Goal: Transaction & Acquisition: Subscribe to service/newsletter

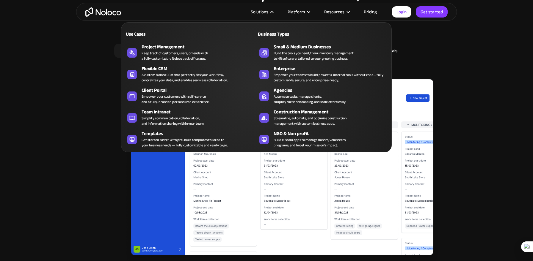
scroll to position [840, 0]
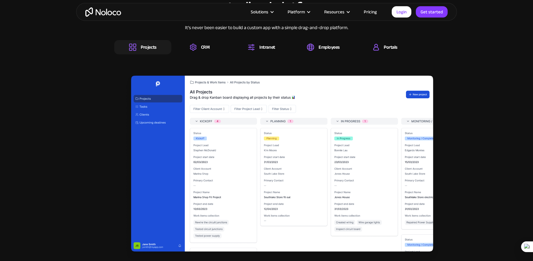
click at [460, 64] on section "All the business tools your team needs, in one centralized platform It’s never …" at bounding box center [266, 115] width 533 height 337
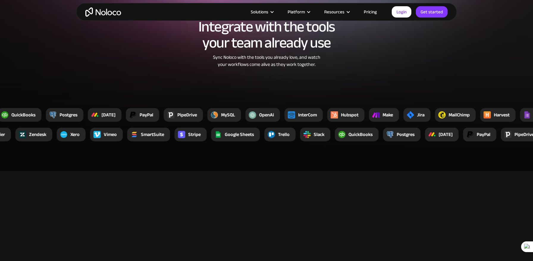
scroll to position [1499, 0]
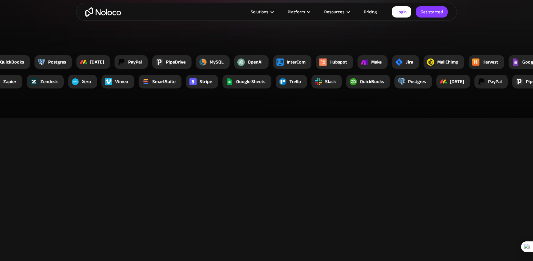
click at [365, 8] on link "Pricing" at bounding box center [370, 12] width 28 height 8
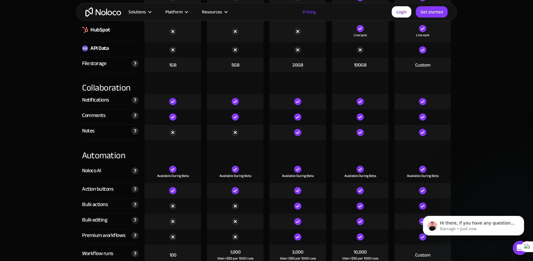
scroll to position [1040, 0]
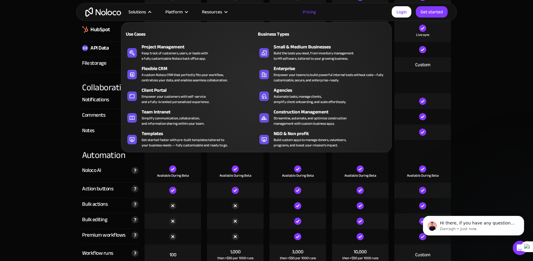
click at [135, 11] on div "Solutions" at bounding box center [137, 12] width 18 height 8
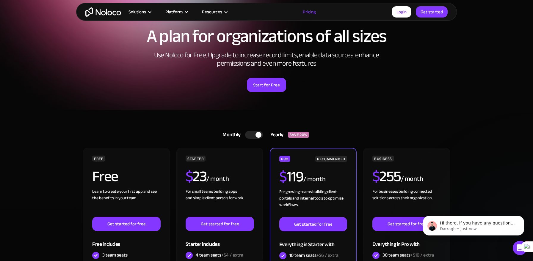
scroll to position [0, 0]
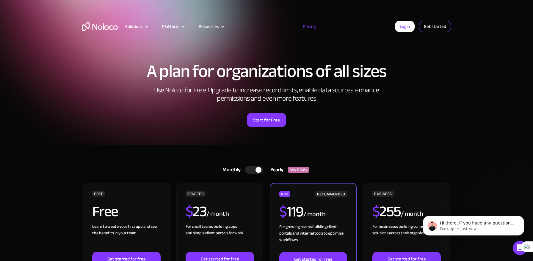
click at [435, 23] on link "Get started" at bounding box center [435, 26] width 32 height 11
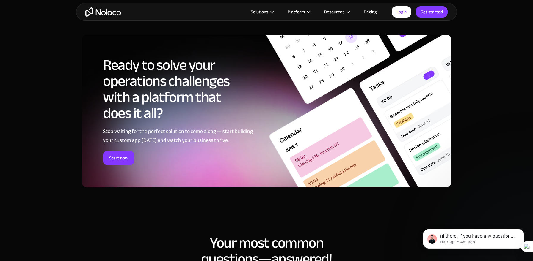
scroll to position [3232, 0]
